Goal: Task Accomplishment & Management: Use online tool/utility

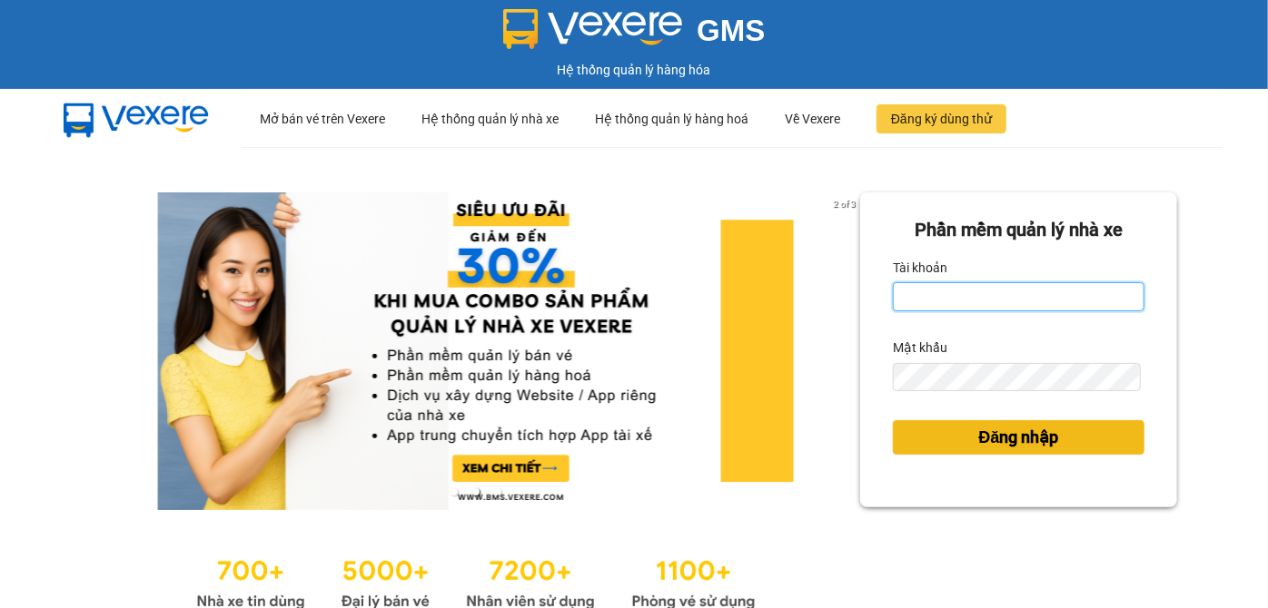
type input "btlhuong.halan"
click at [996, 439] on span "Đăng nhập" at bounding box center [1019, 437] width 80 height 25
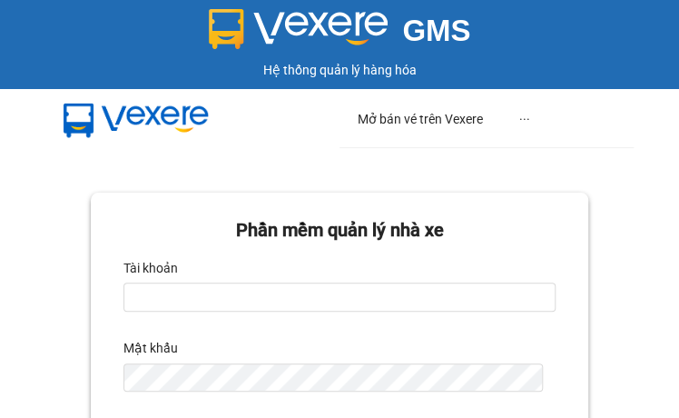
scroll to position [330, 0]
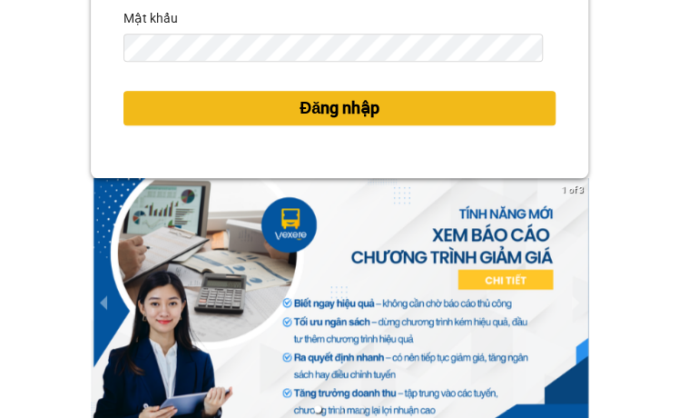
type input "btlhuong.halan"
click at [346, 111] on span "Đăng nhập" at bounding box center [340, 107] width 80 height 25
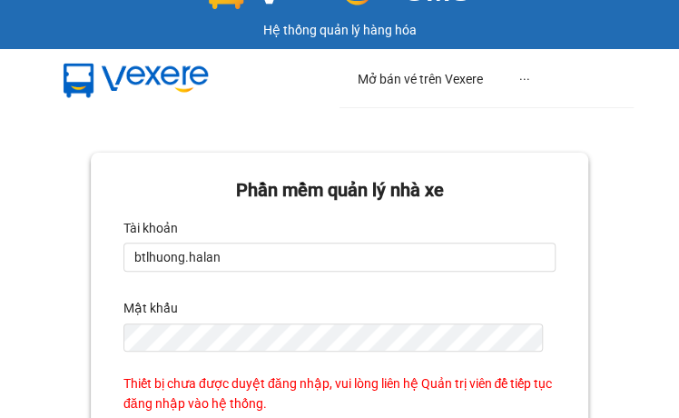
scroll to position [0, 0]
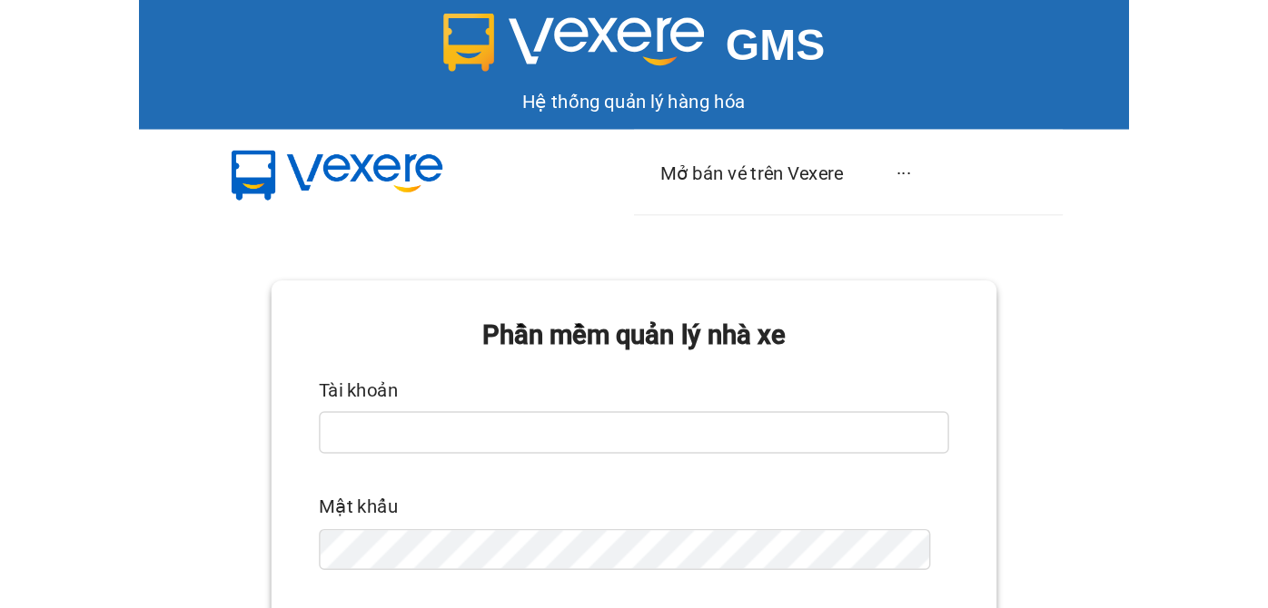
scroll to position [164, 0]
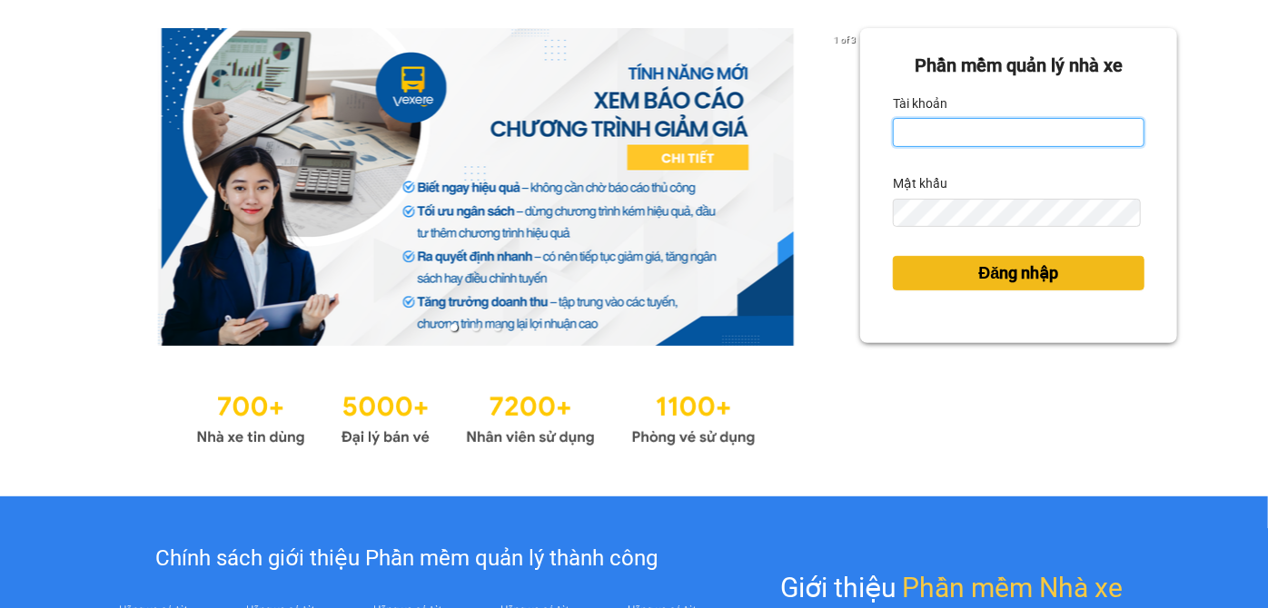
type input "btlhuong.halan"
click at [678, 267] on button "Đăng nhập" at bounding box center [1019, 273] width 252 height 35
click at [678, 269] on form "Phần mềm quản lý nhà xe Tài khoản btlhuong.halan Mật khẩu Đăng nhập" at bounding box center [1019, 186] width 252 height 268
